Goal: Task Accomplishment & Management: Use online tool/utility

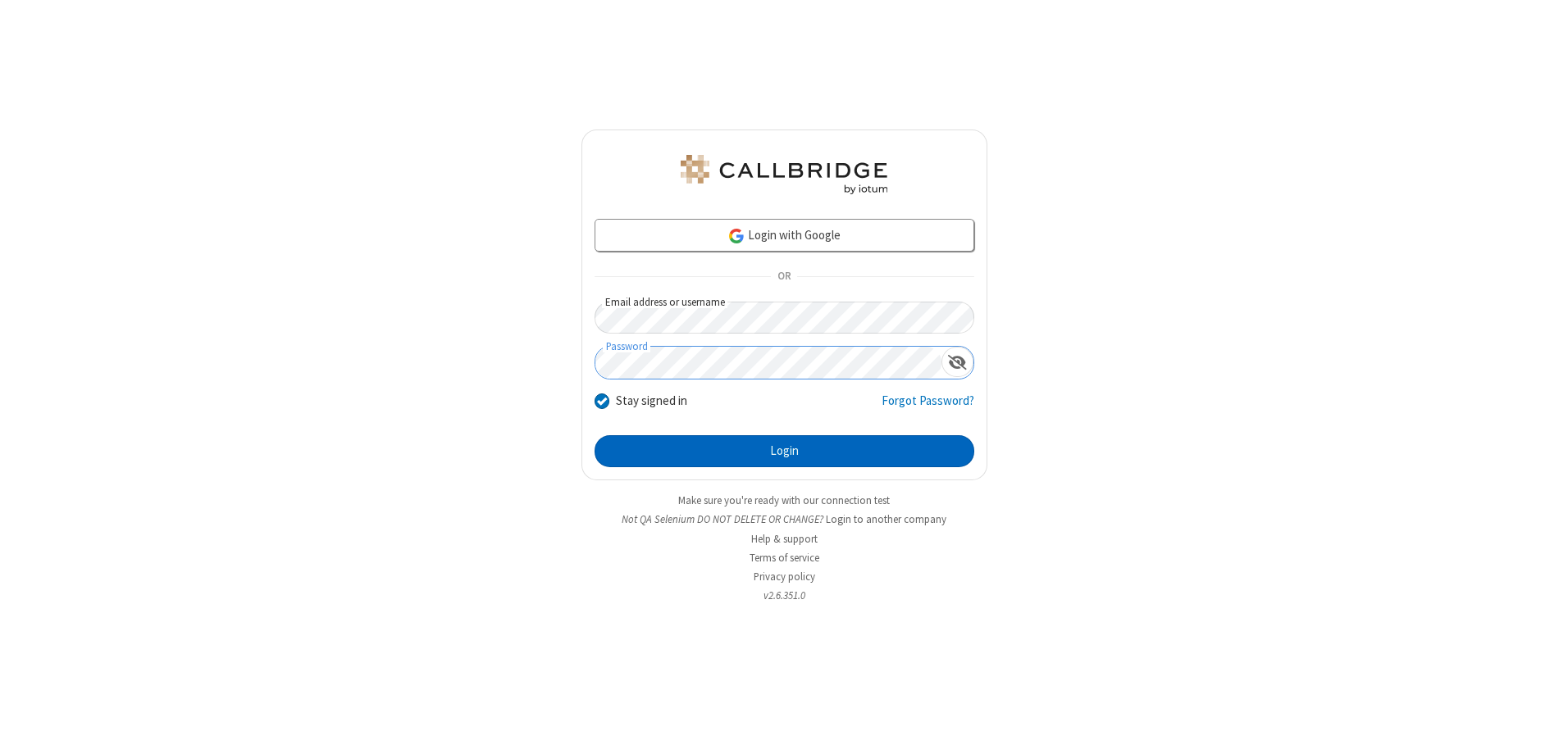
click at [784, 451] on button "Login" at bounding box center [784, 452] width 379 height 33
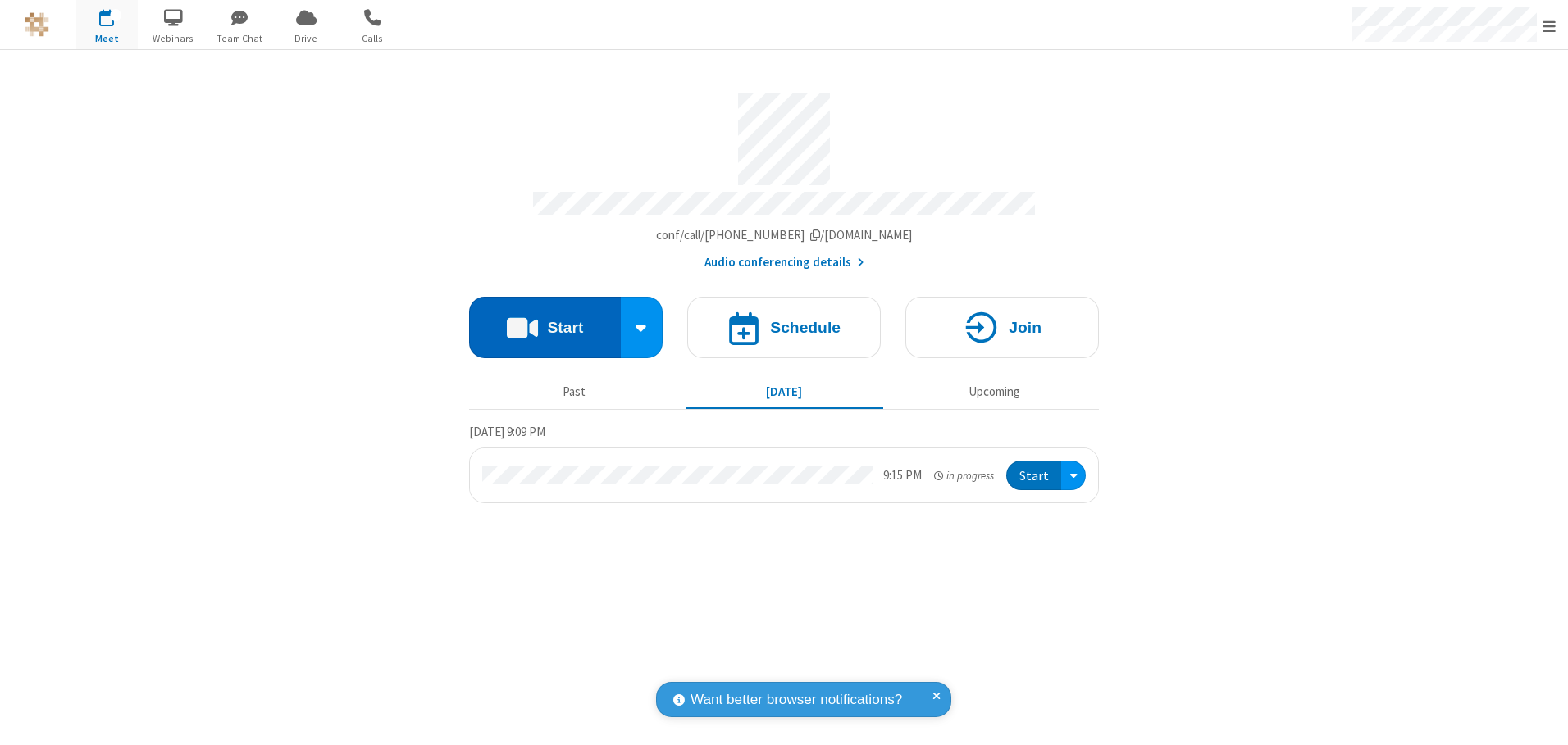
click at [544, 321] on button "Start" at bounding box center [544, 327] width 152 height 61
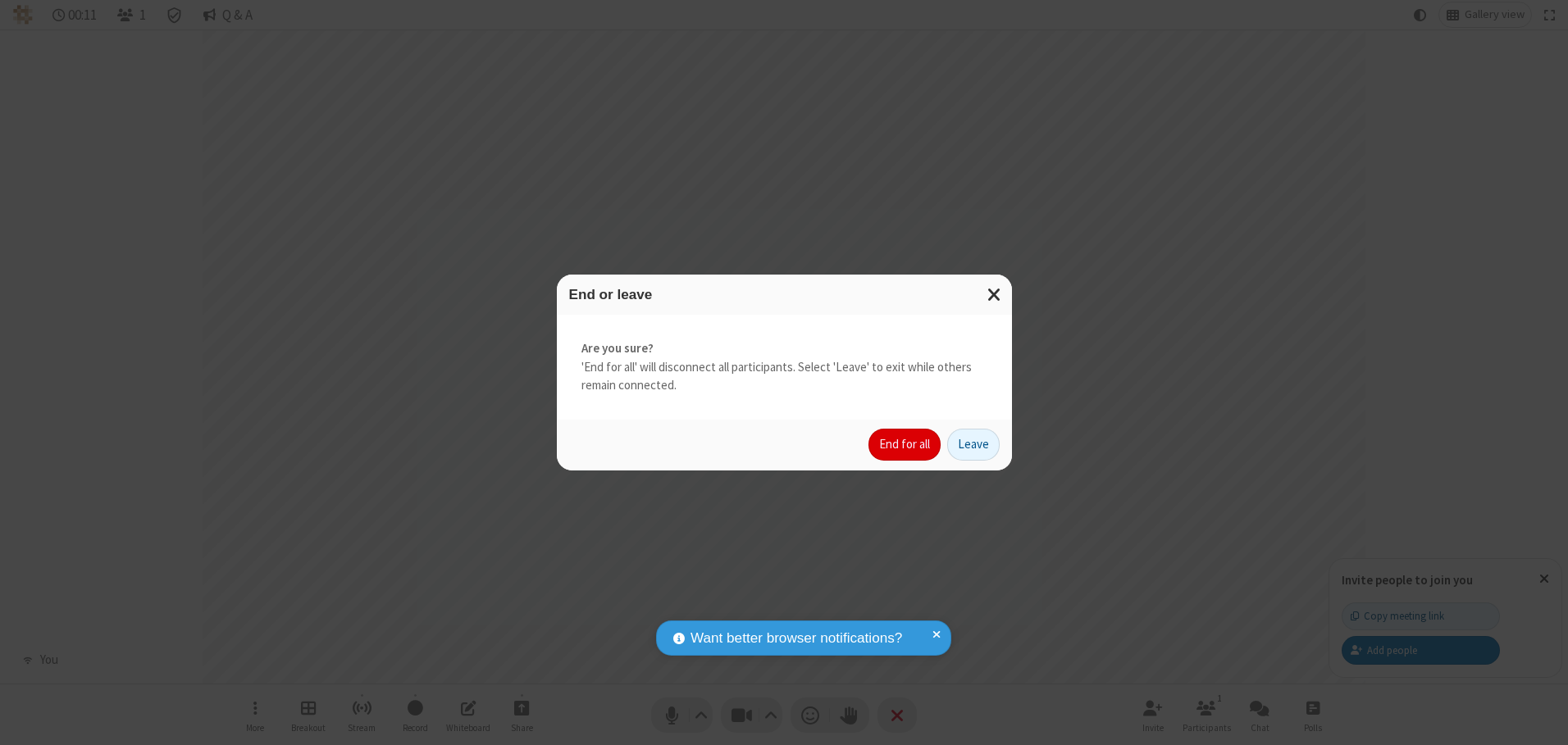
click at [905, 445] on button "End for all" at bounding box center [905, 445] width 72 height 33
